Goal: Task Accomplishment & Management: Complete application form

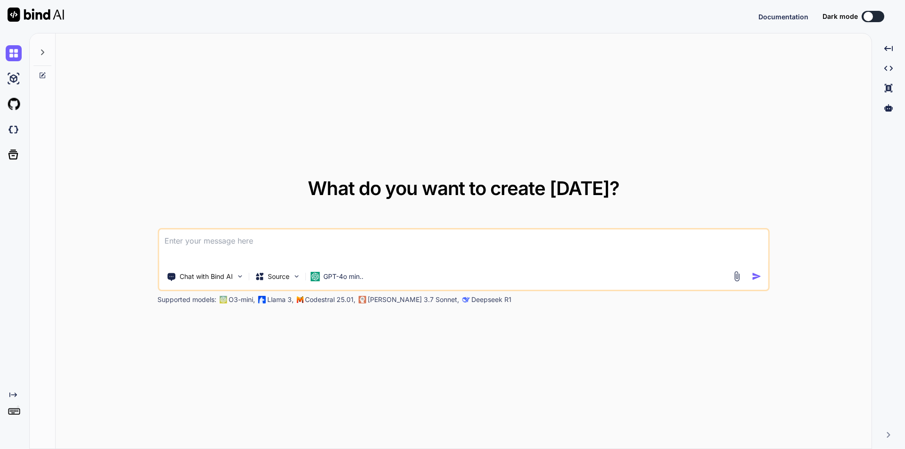
click at [265, 247] on textarea at bounding box center [464, 247] width 610 height 35
type textarea "x"
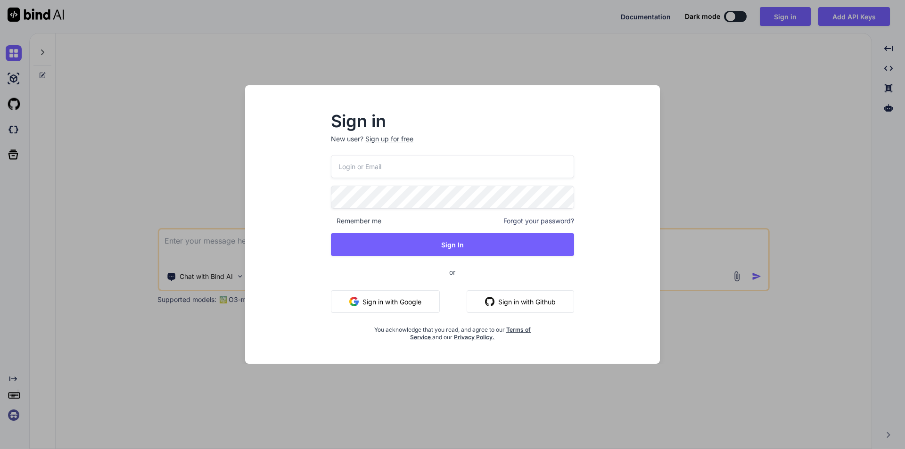
drag, startPoint x: 275, startPoint y: 102, endPoint x: 193, endPoint y: 97, distance: 82.2
click at [193, 97] on div "Sign in New user? Sign up for free Remember me Forgot your password? Sign In or…" at bounding box center [452, 224] width 905 height 449
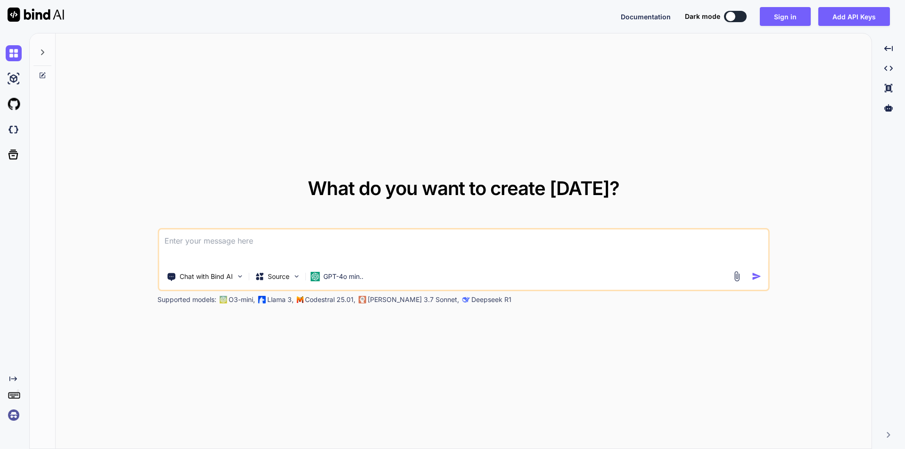
click at [275, 249] on textarea at bounding box center [464, 247] width 610 height 35
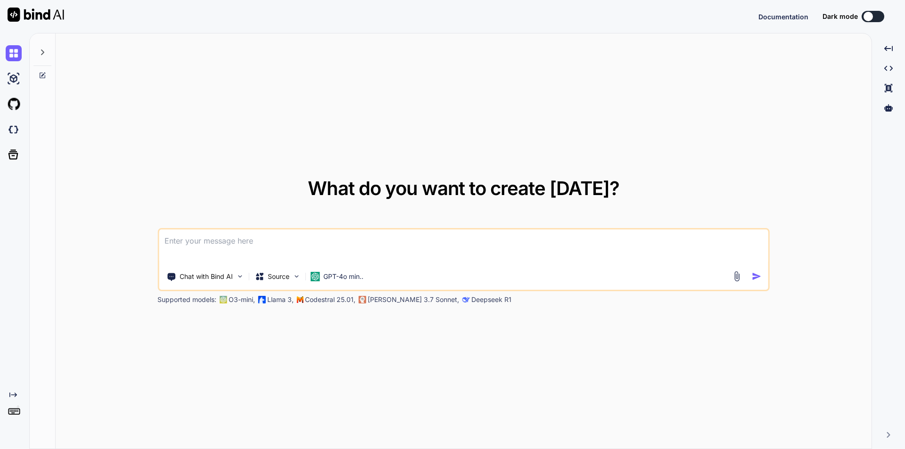
type textarea "x"
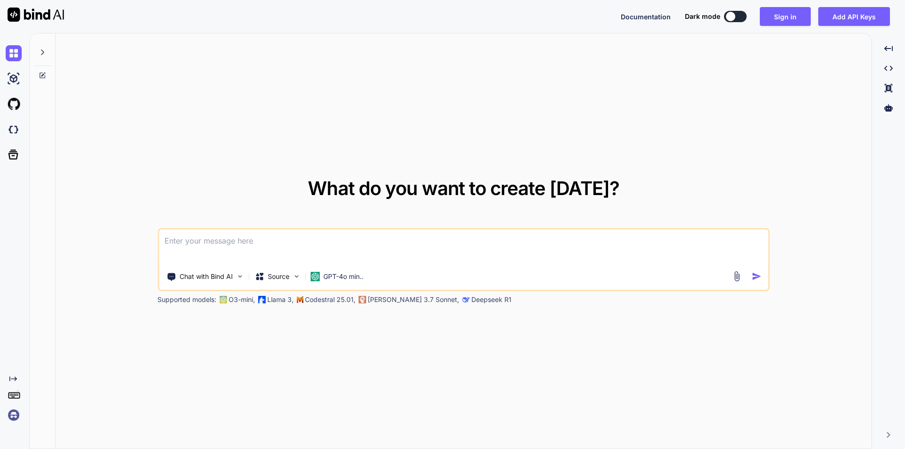
click at [308, 245] on textarea at bounding box center [464, 247] width 610 height 35
